Goal: Task Accomplishment & Management: Manage account settings

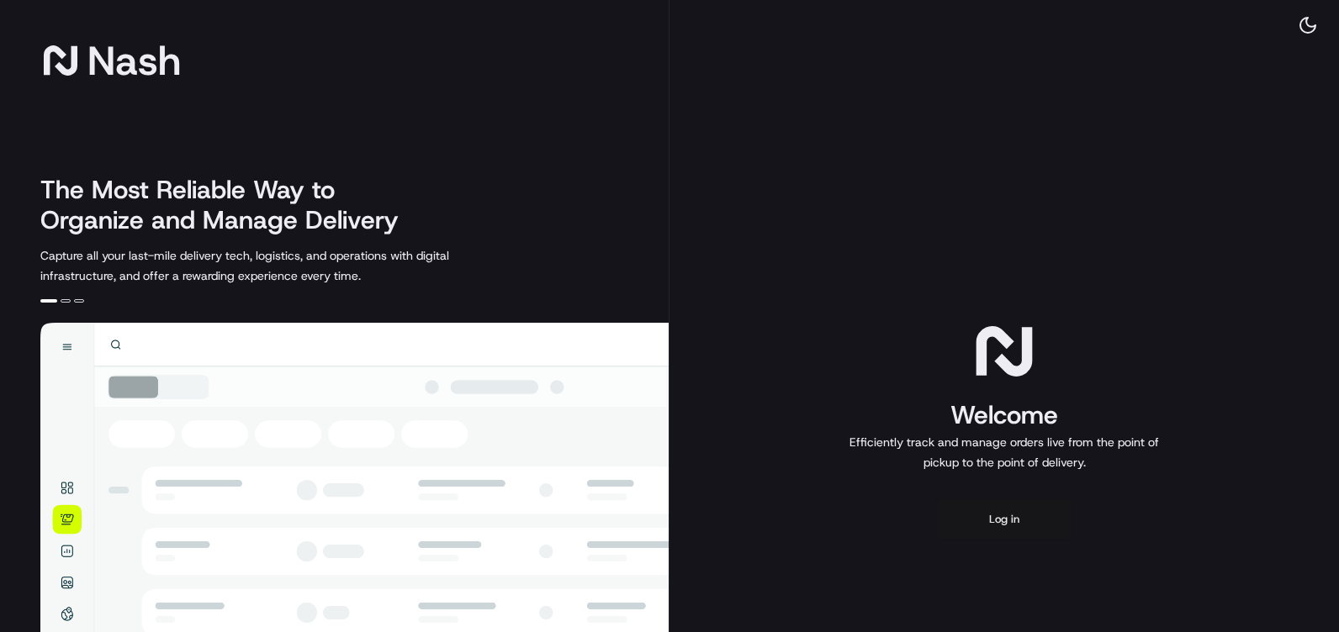
click at [1019, 527] on button "Log in" at bounding box center [1004, 519] width 135 height 40
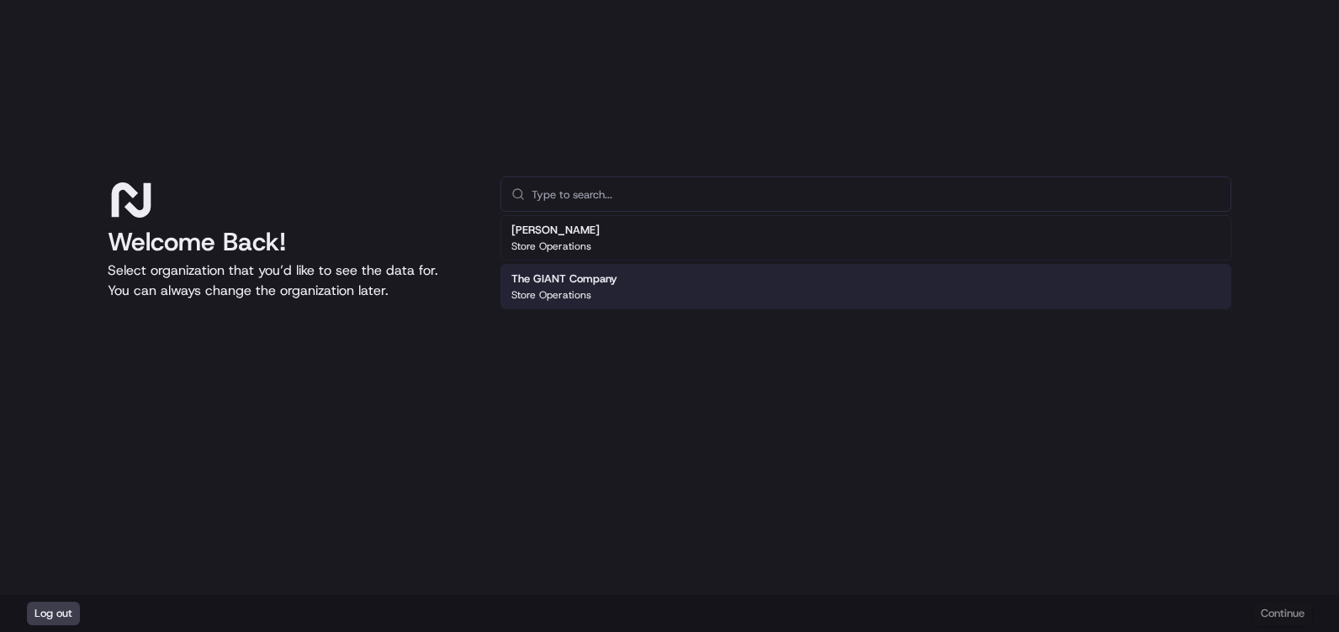
click at [565, 287] on div "The GIANT Company Store Operations" at bounding box center [564, 287] width 106 height 30
drag, startPoint x: 1318, startPoint y: 608, endPoint x: 1290, endPoint y: 610, distance: 27.8
click at [1318, 609] on div "Log out Continue" at bounding box center [669, 613] width 1339 height 37
click at [1290, 610] on button "Continue" at bounding box center [1282, 614] width 59 height 24
